Goal: Find specific page/section: Find specific page/section

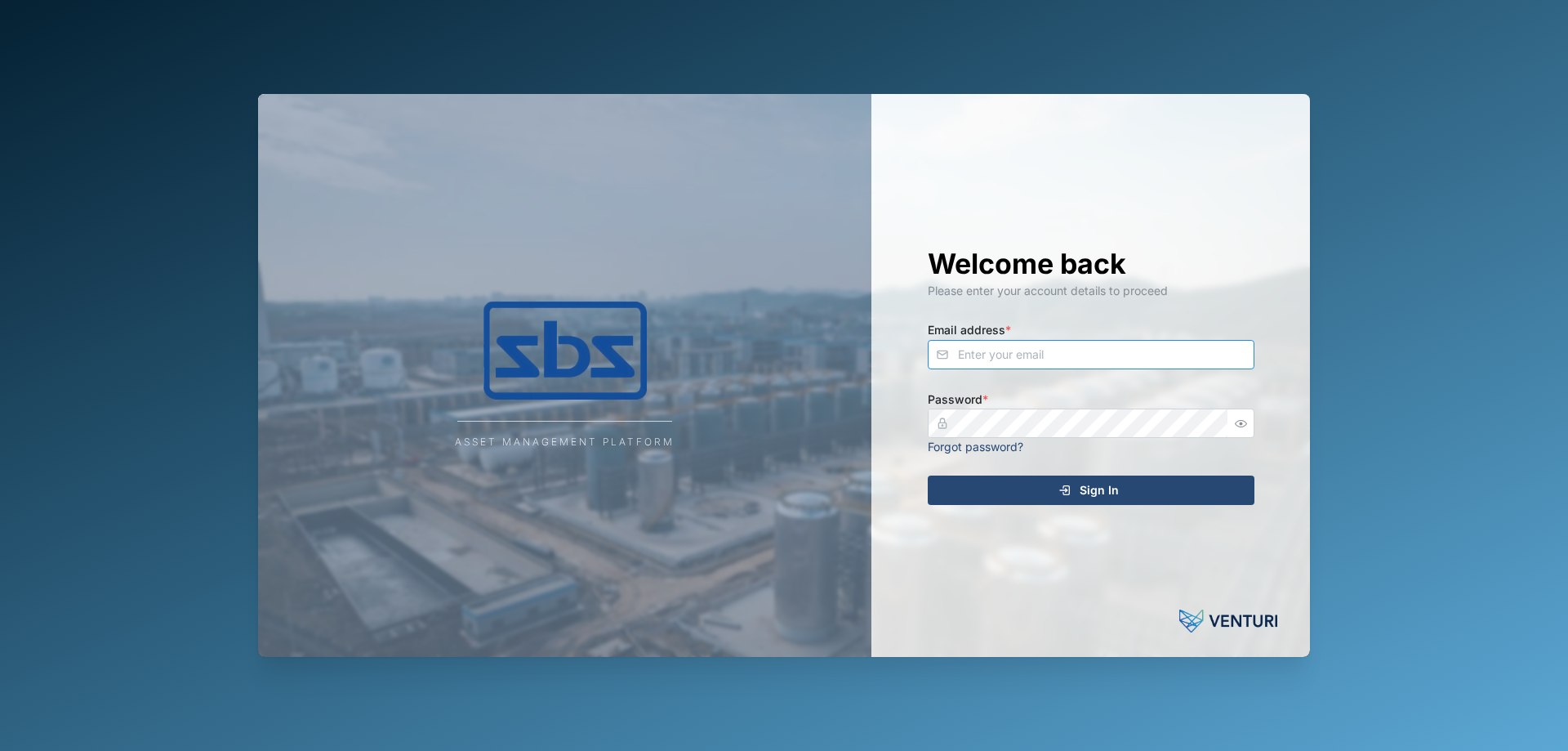
click at [934, 359] on input "Email address *" at bounding box center [1091, 355] width 327 height 29
type input "[PERSON_NAME][EMAIL_ADDRESS][DOMAIN_NAME]"
click at [947, 478] on div "Sign In" at bounding box center [1089, 490] width 300 height 28
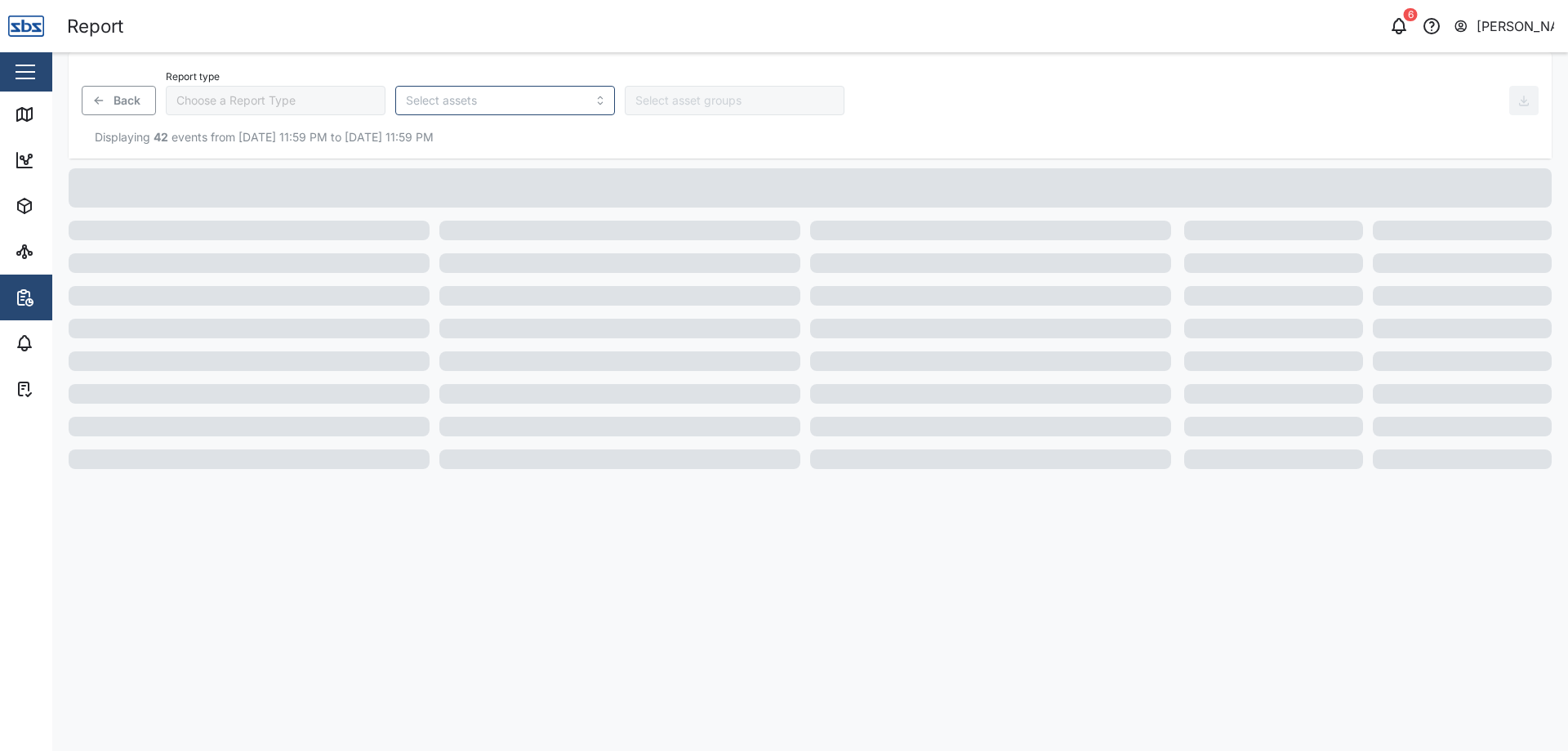
type input "Trip History"
click at [42, 110] on div "Map" at bounding box center [47, 114] width 65 height 20
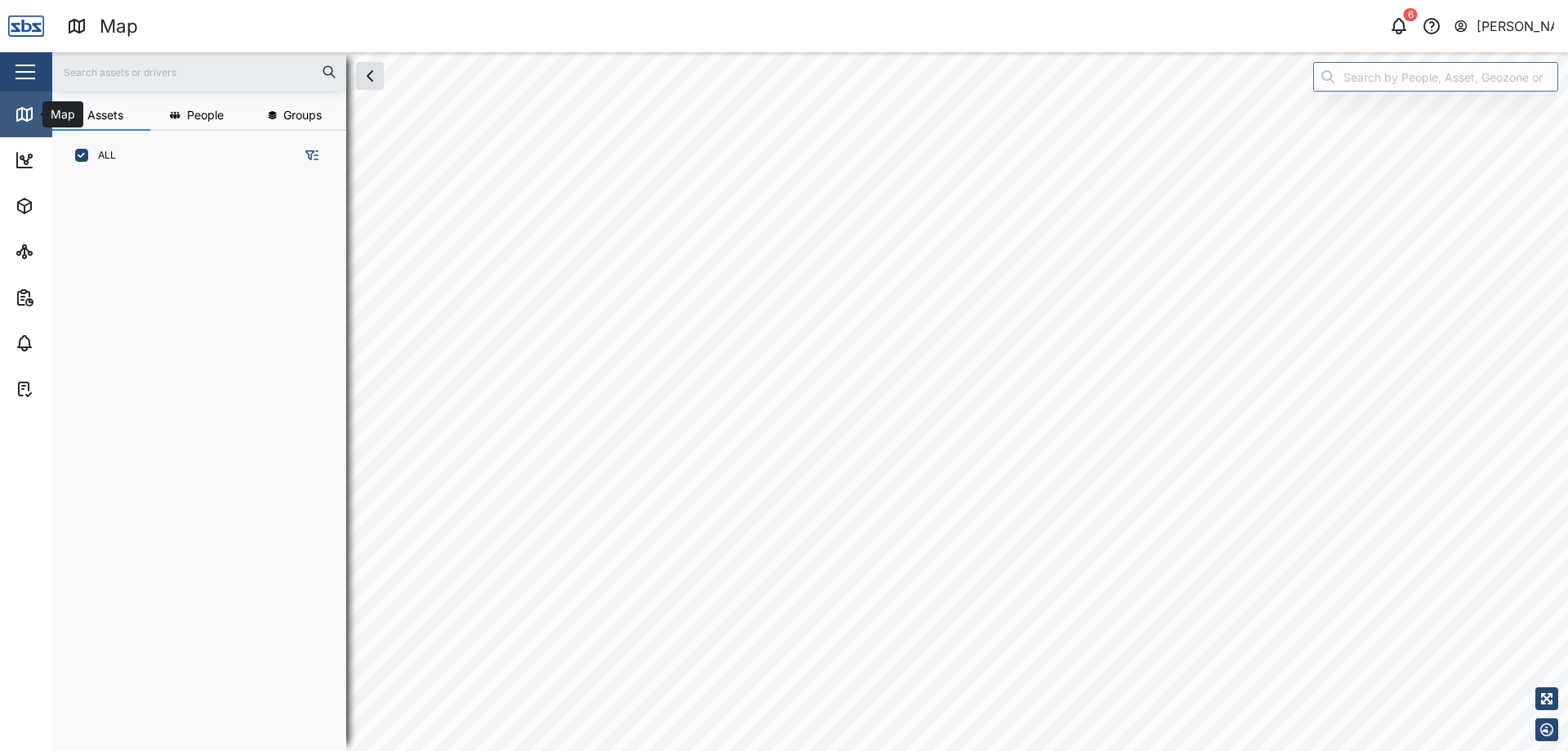
scroll to position [550, 256]
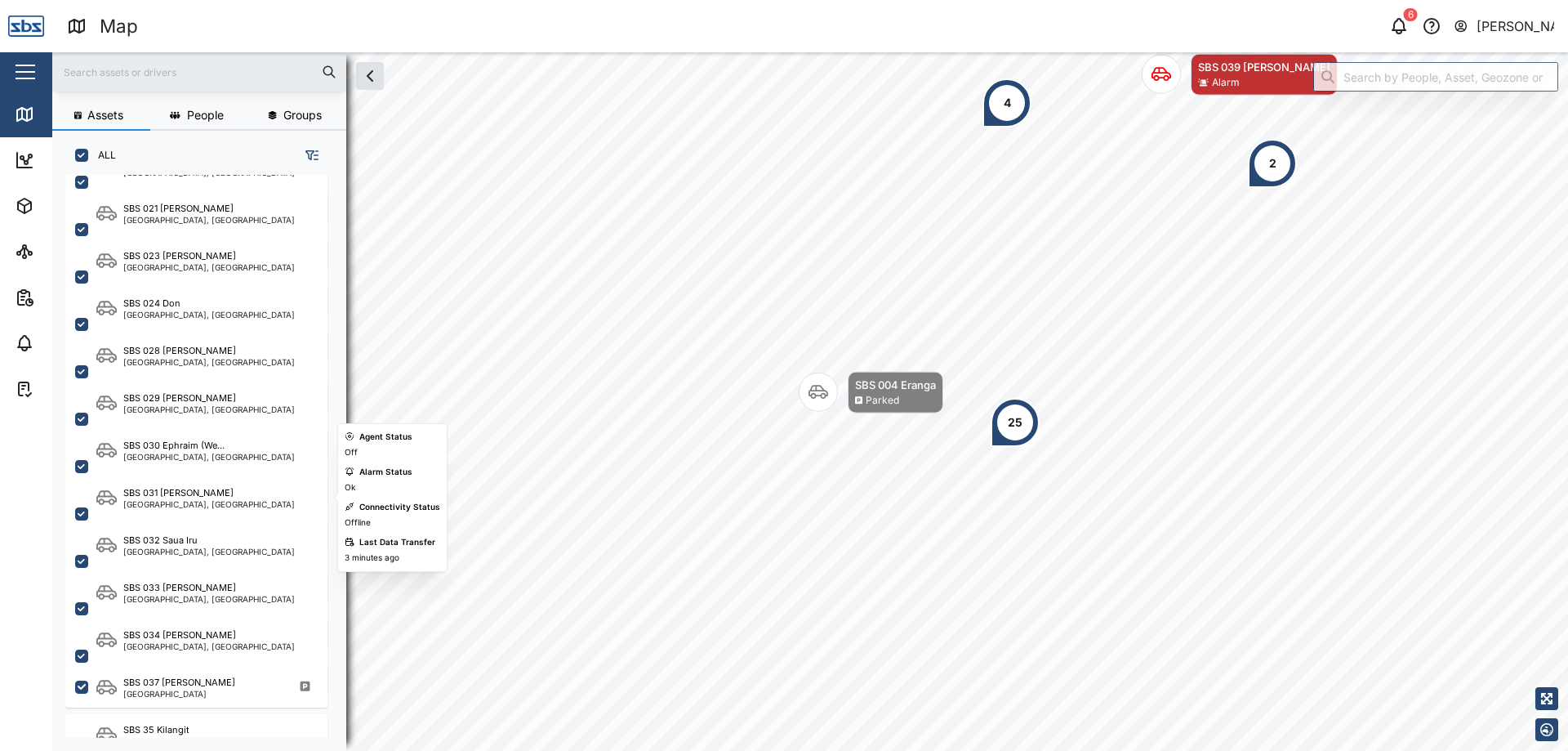
scroll to position [1617, 0]
